Goal: Information Seeking & Learning: Learn about a topic

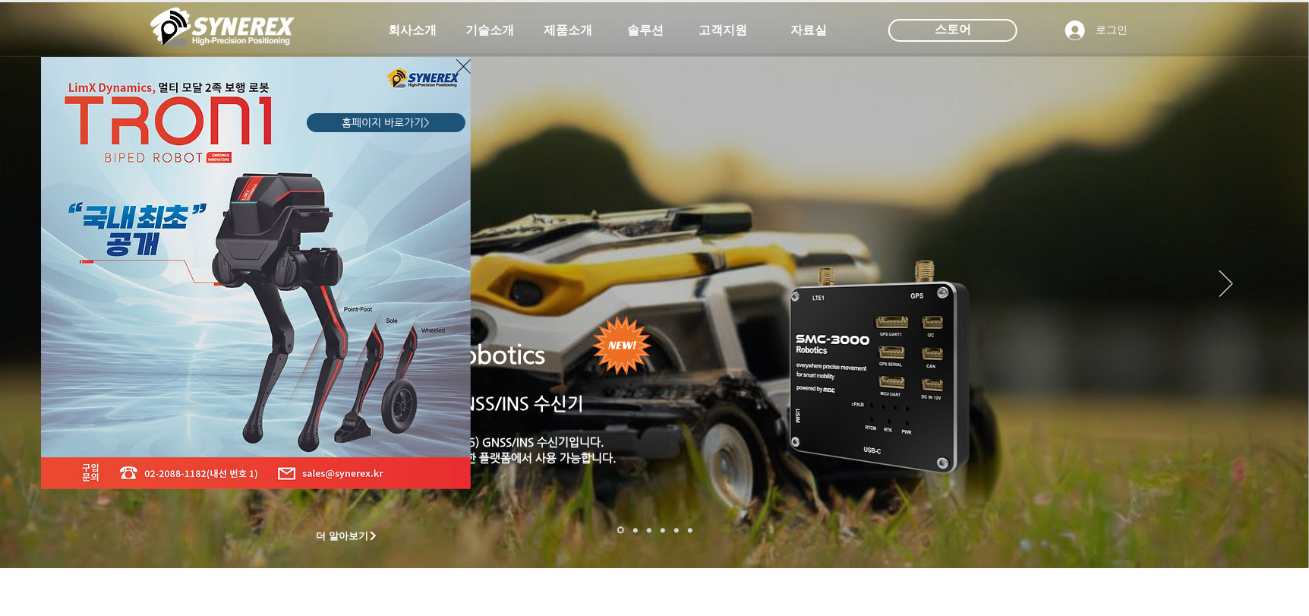
click at [462, 65] on icon "사이트로 돌아가기" at bounding box center [463, 66] width 14 height 19
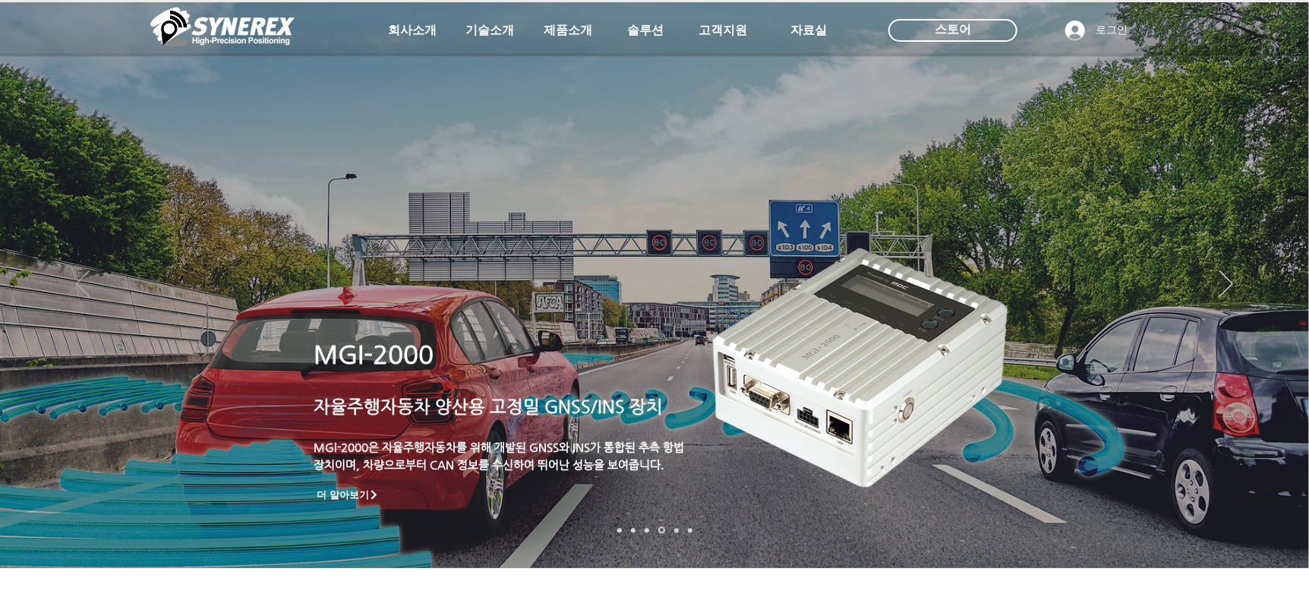
click at [84, 282] on icon "이전" at bounding box center [83, 283] width 14 height 27
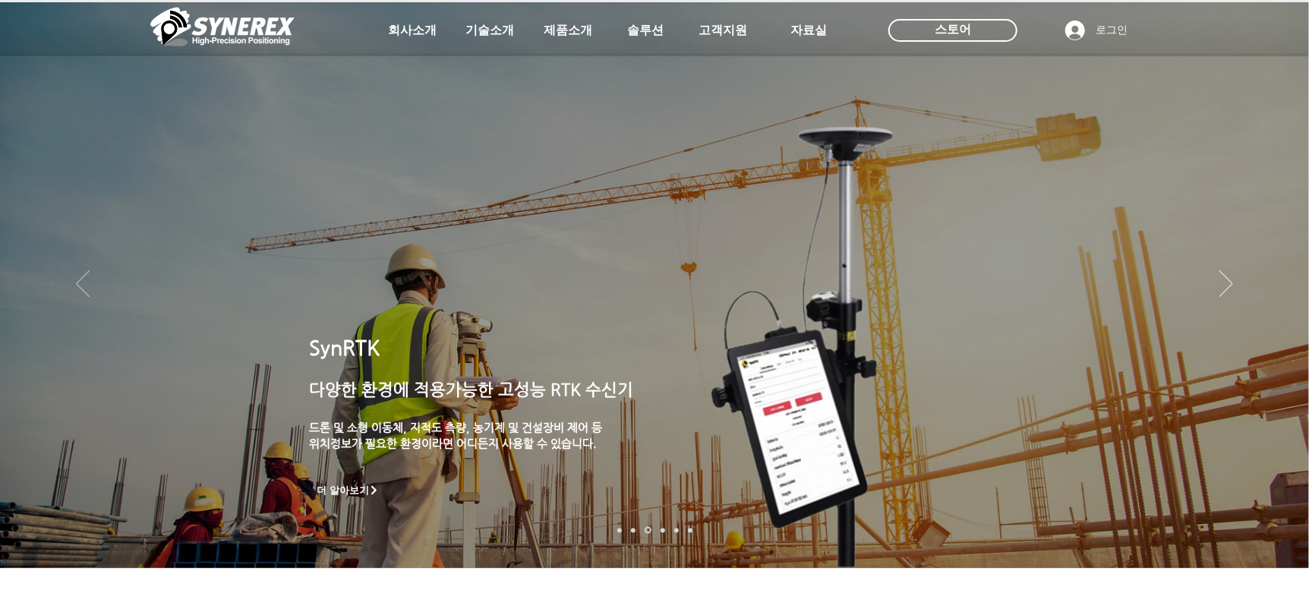
click at [84, 282] on icon "이전" at bounding box center [83, 283] width 14 height 27
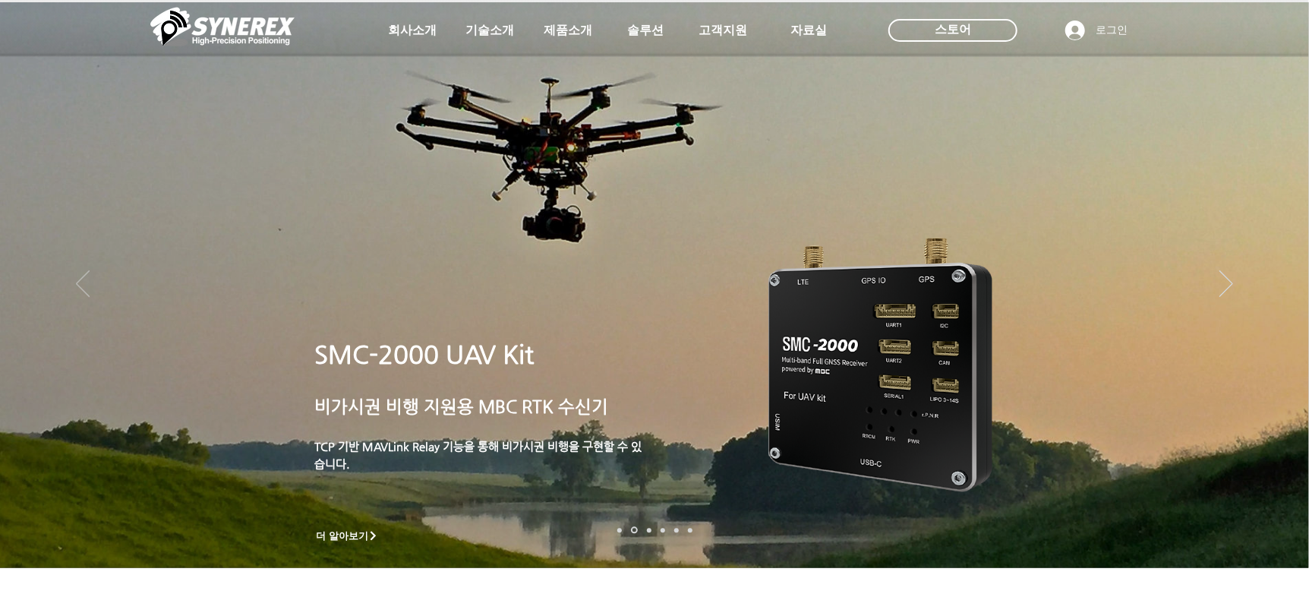
click at [84, 282] on icon "이전" at bounding box center [83, 283] width 14 height 27
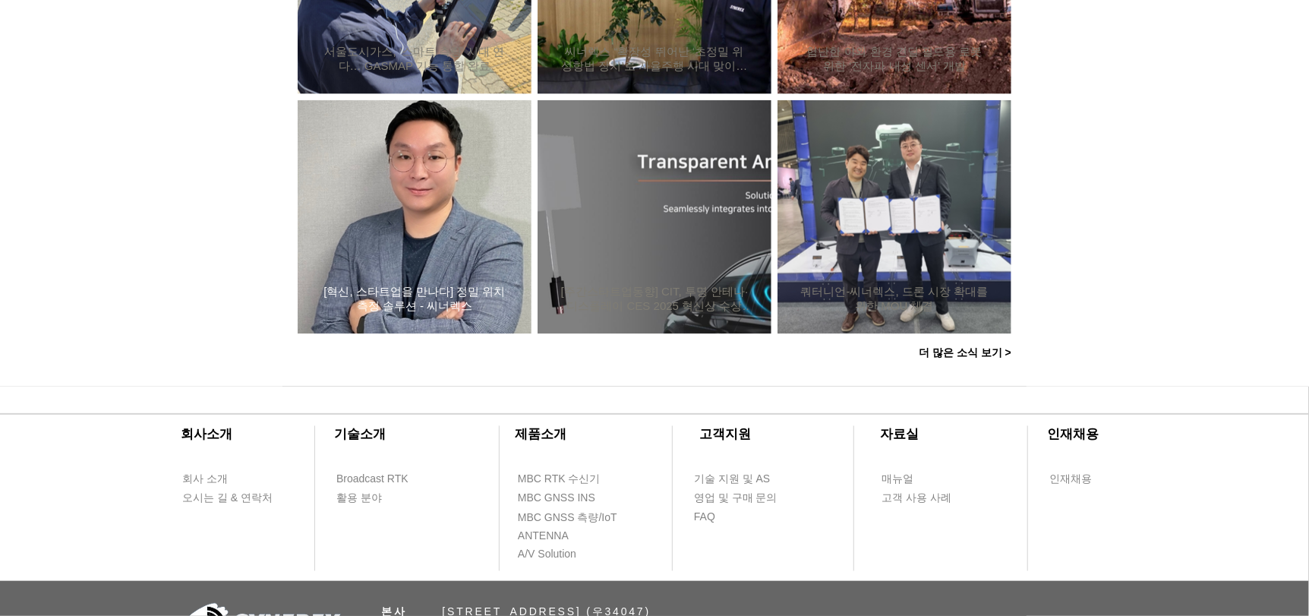
scroll to position [1443, 0]
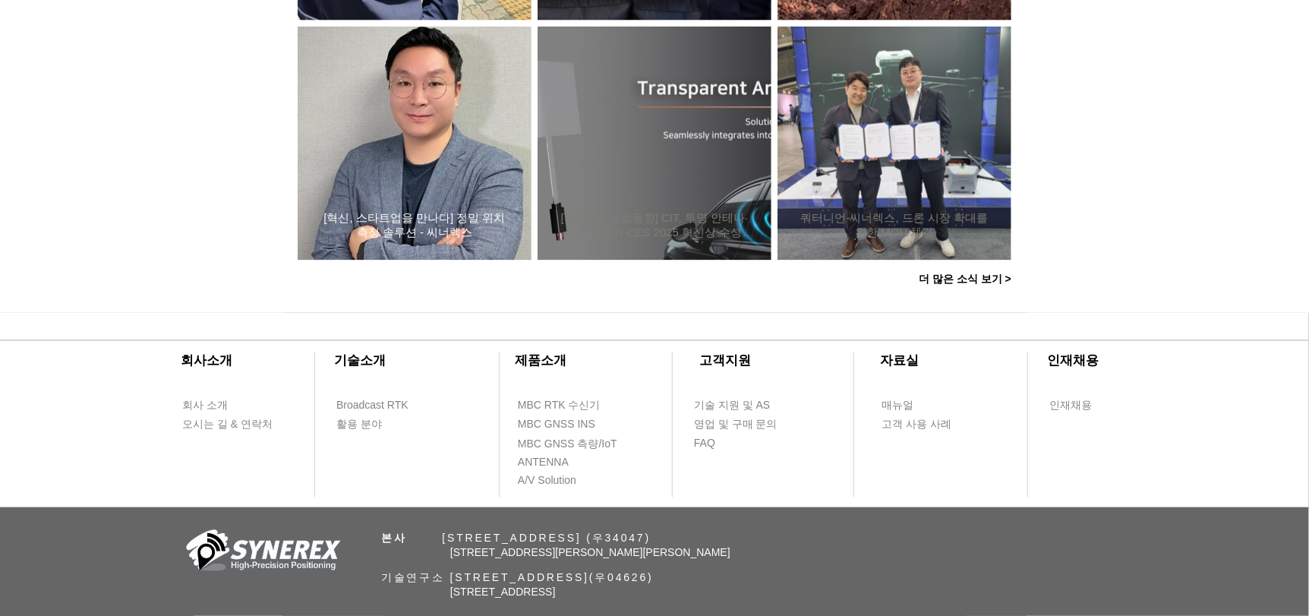
click at [405, 225] on h2 "[혁신, 스타트업을 만나다] 정밀 위치측정 솔루션 - 씨너렉스" at bounding box center [414, 225] width 188 height 29
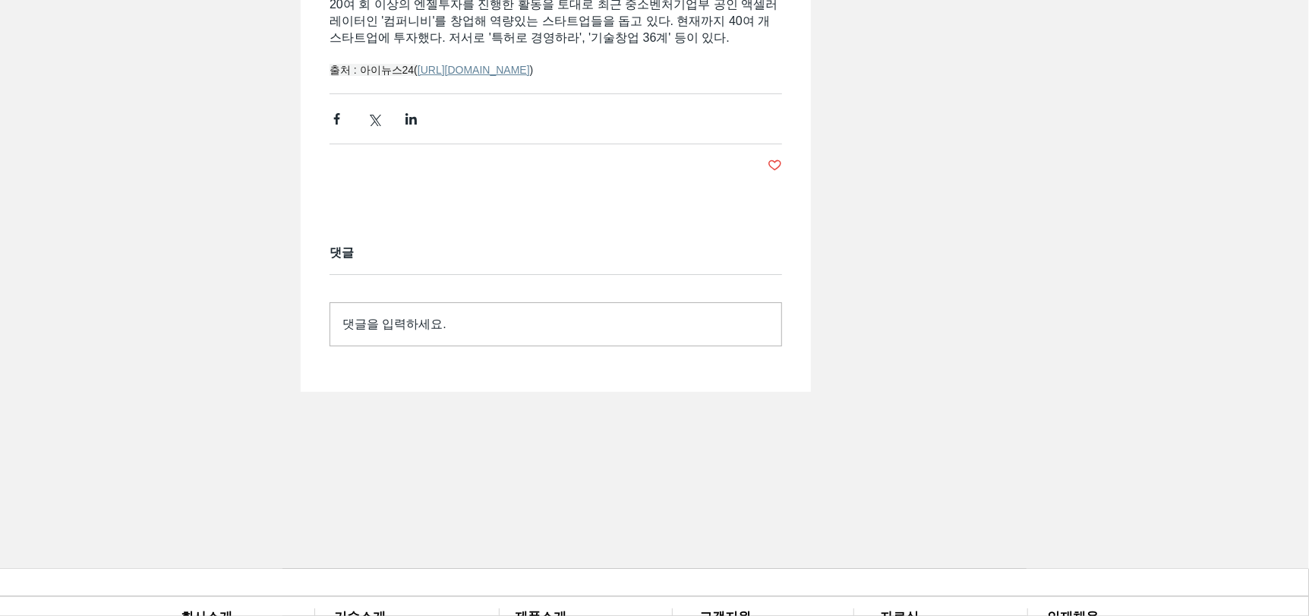
scroll to position [3796, 0]
